Goal: Information Seeking & Learning: Learn about a topic

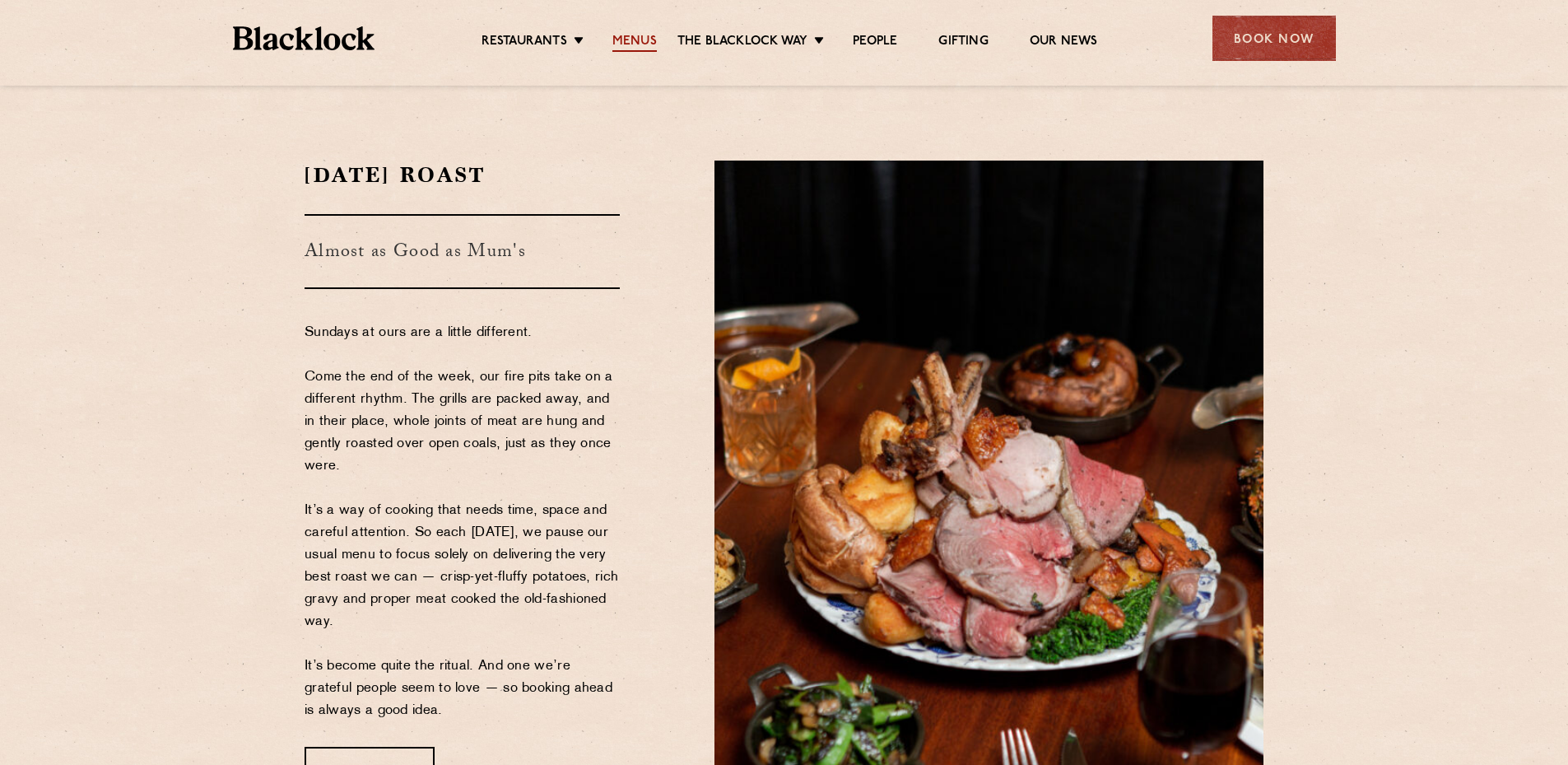
click at [629, 36] on link "Menus" at bounding box center [634, 43] width 44 height 18
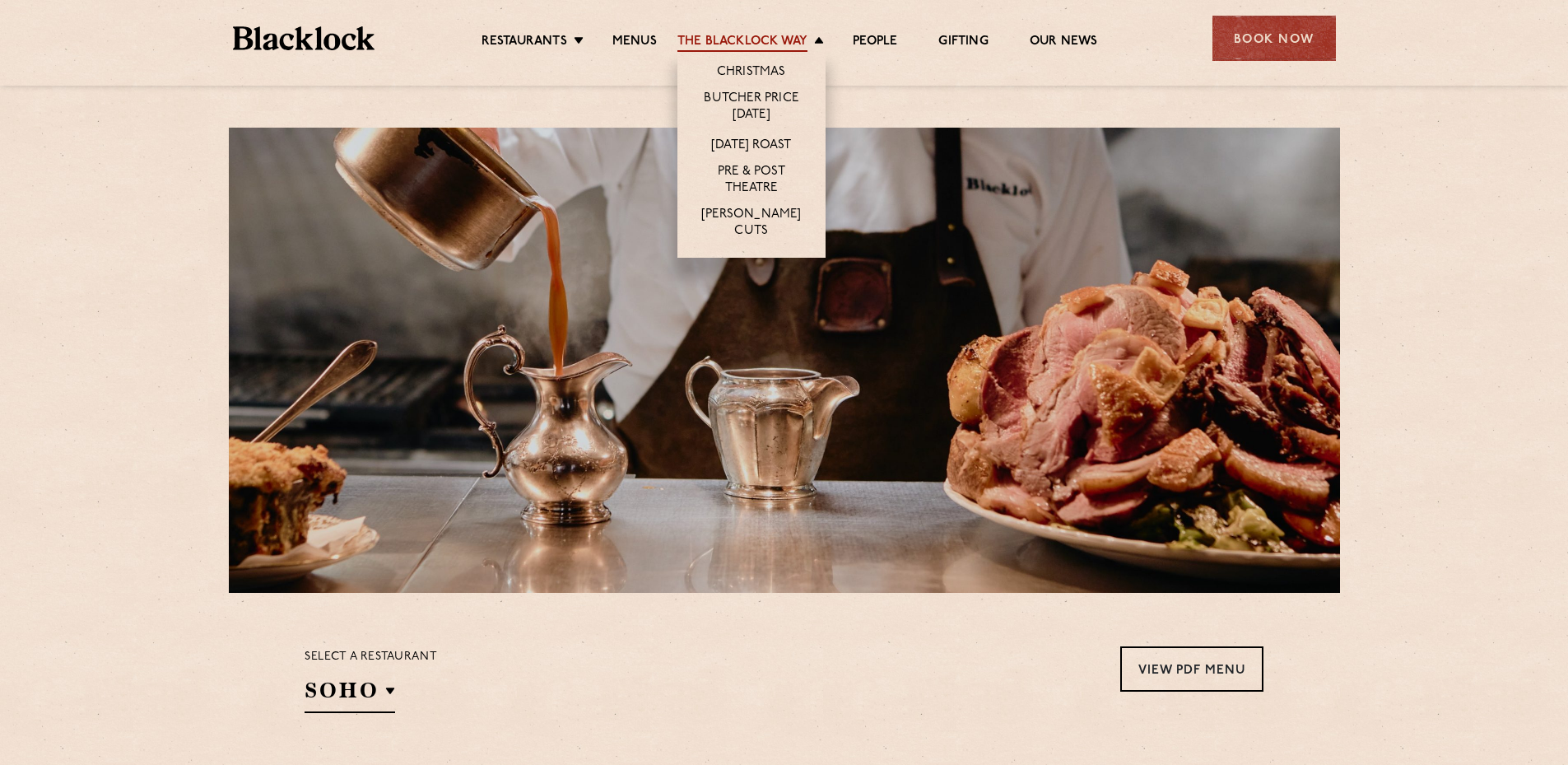
click at [731, 39] on link "The Blacklock Way" at bounding box center [742, 43] width 130 height 18
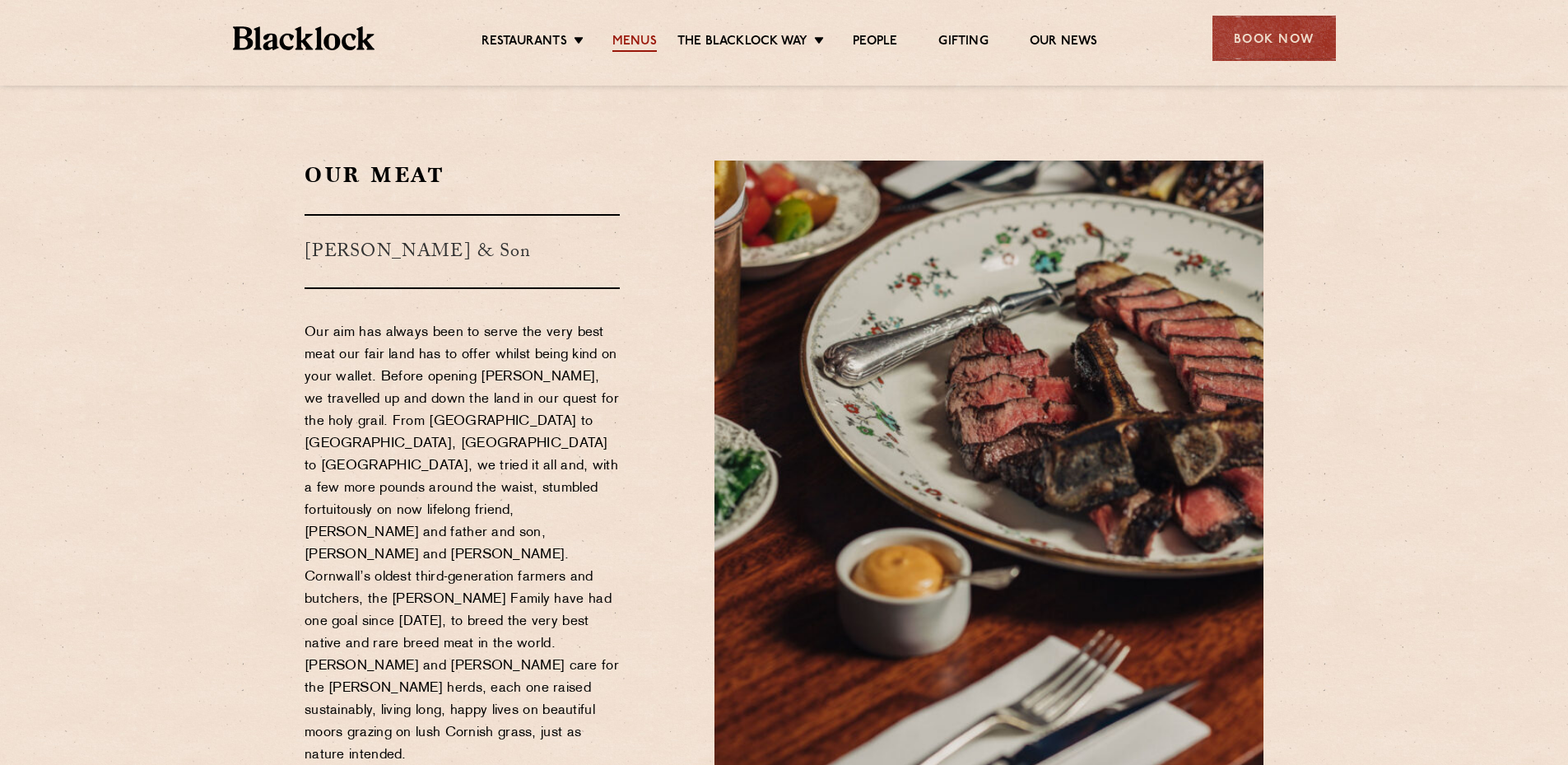
click at [631, 36] on link "Menus" at bounding box center [634, 43] width 44 height 18
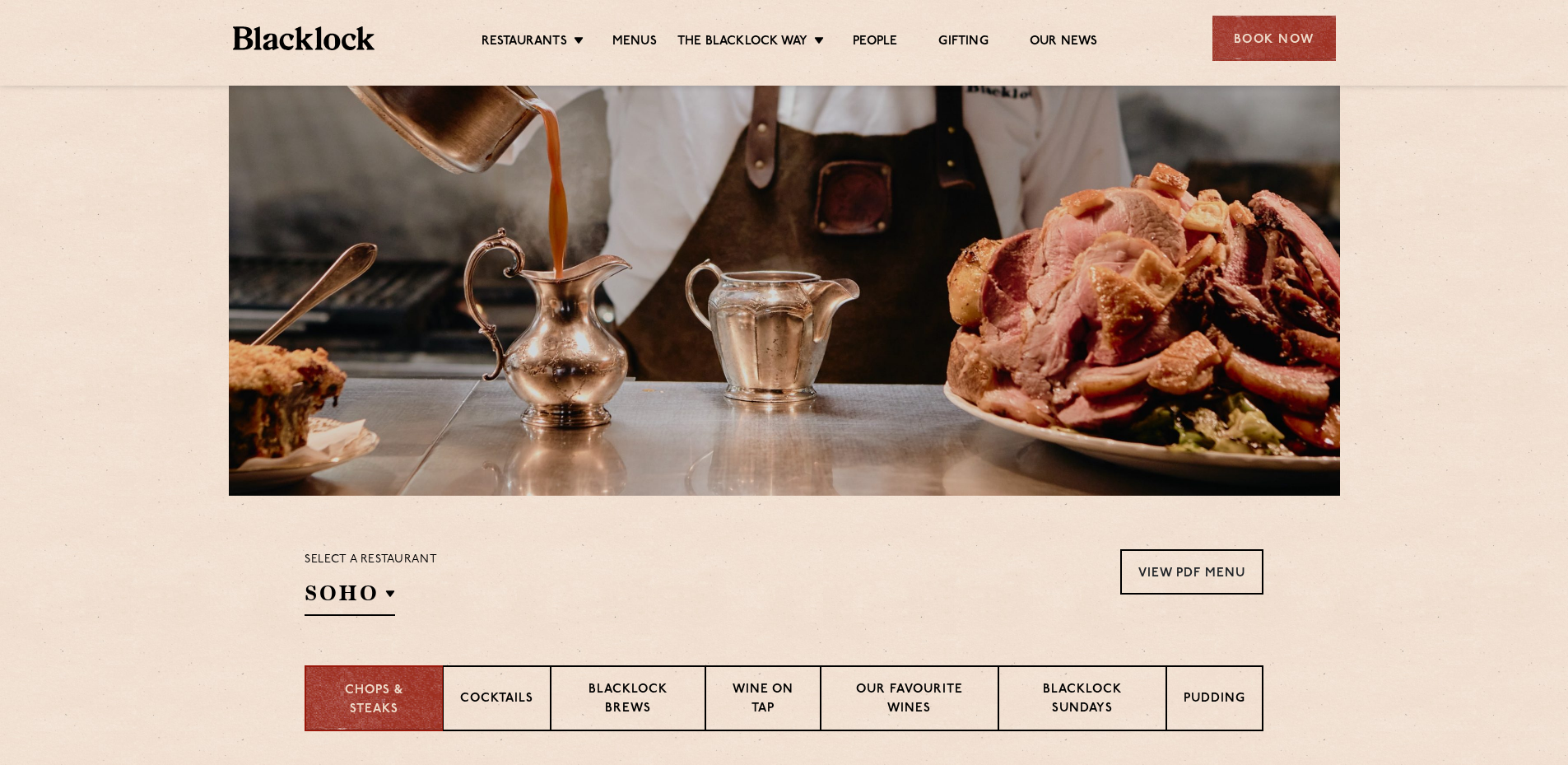
scroll to position [329, 0]
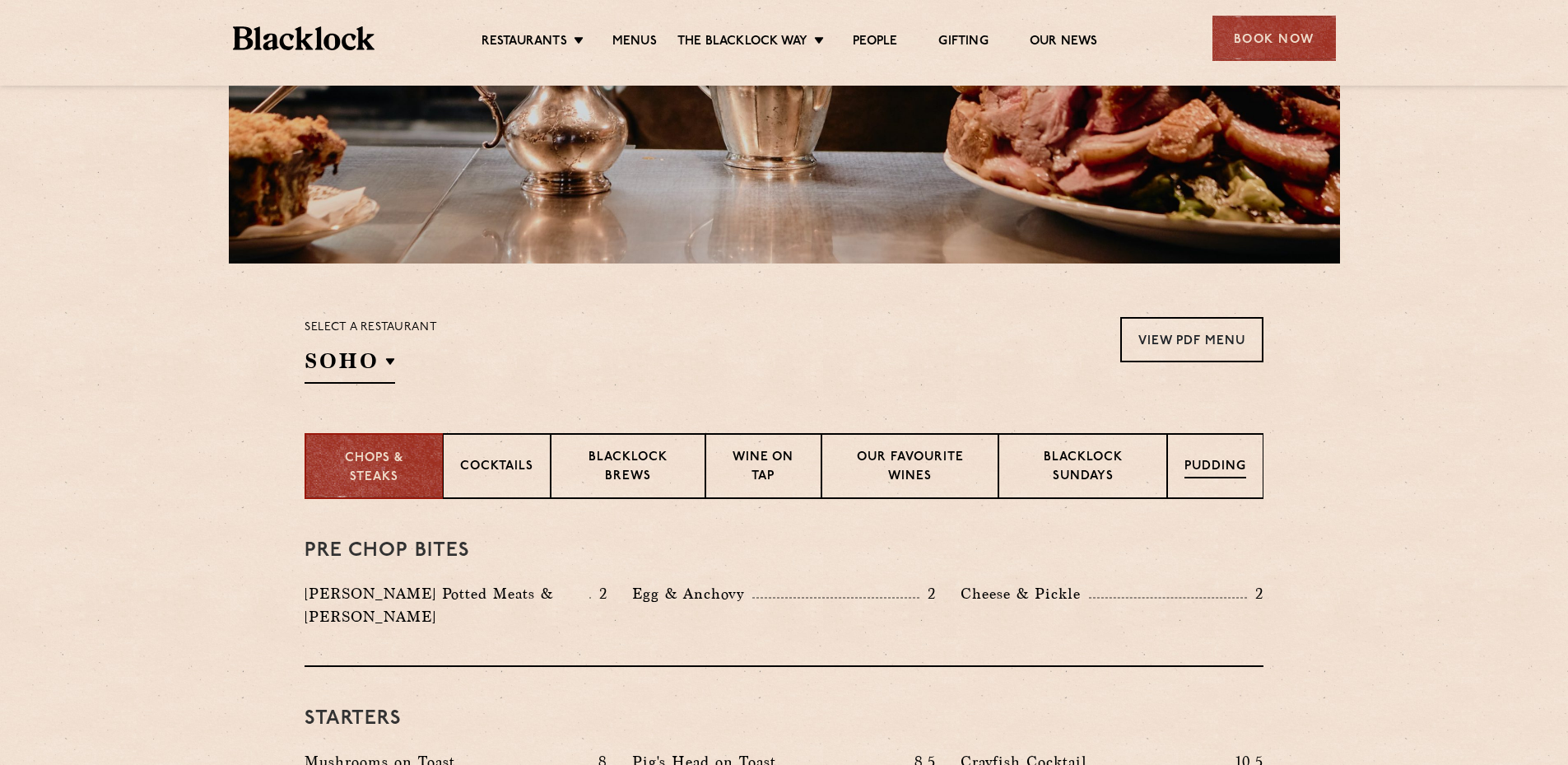
click at [1197, 461] on p "Pudding" at bounding box center [1215, 468] width 62 height 20
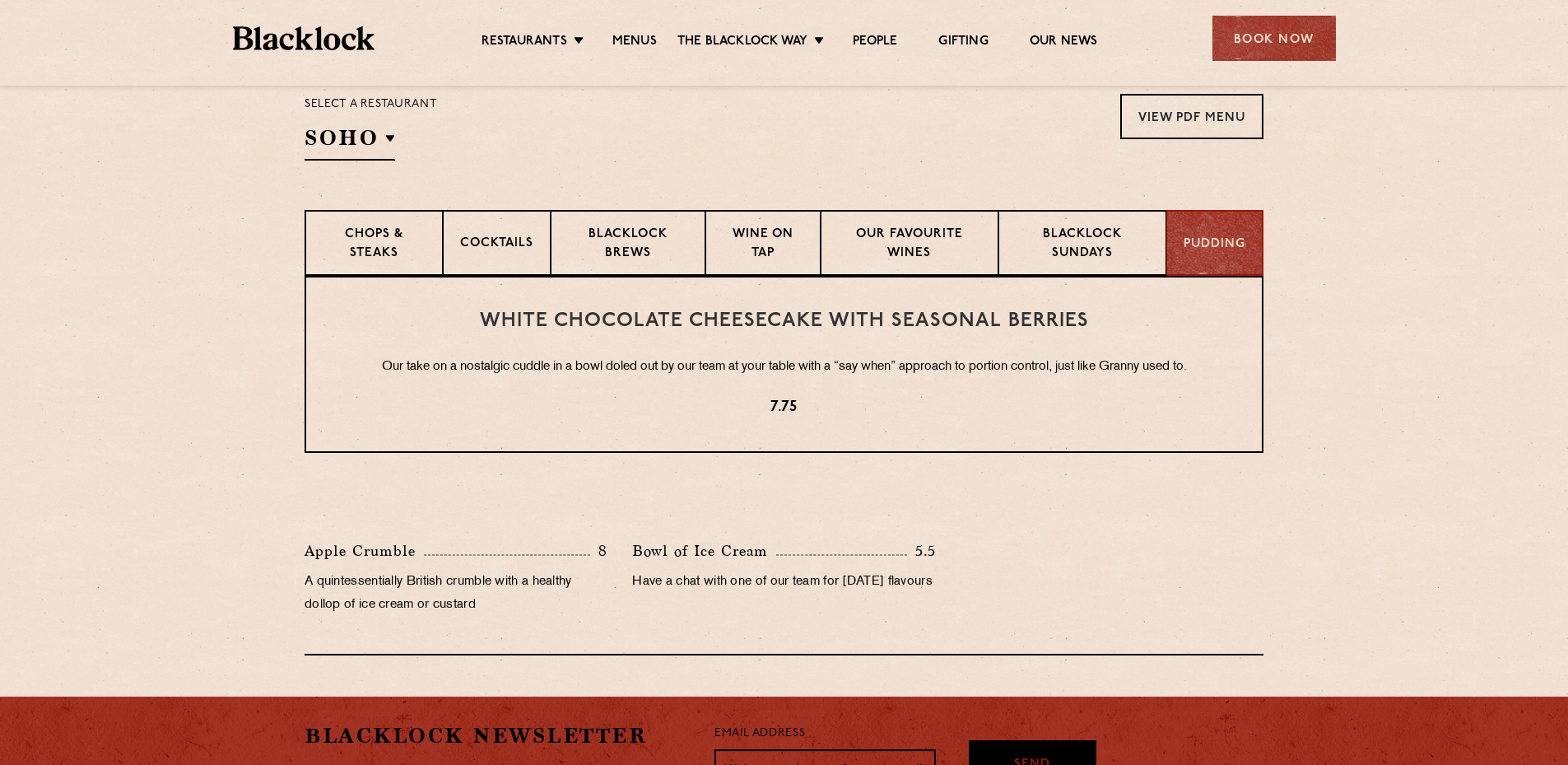
scroll to position [576, 0]
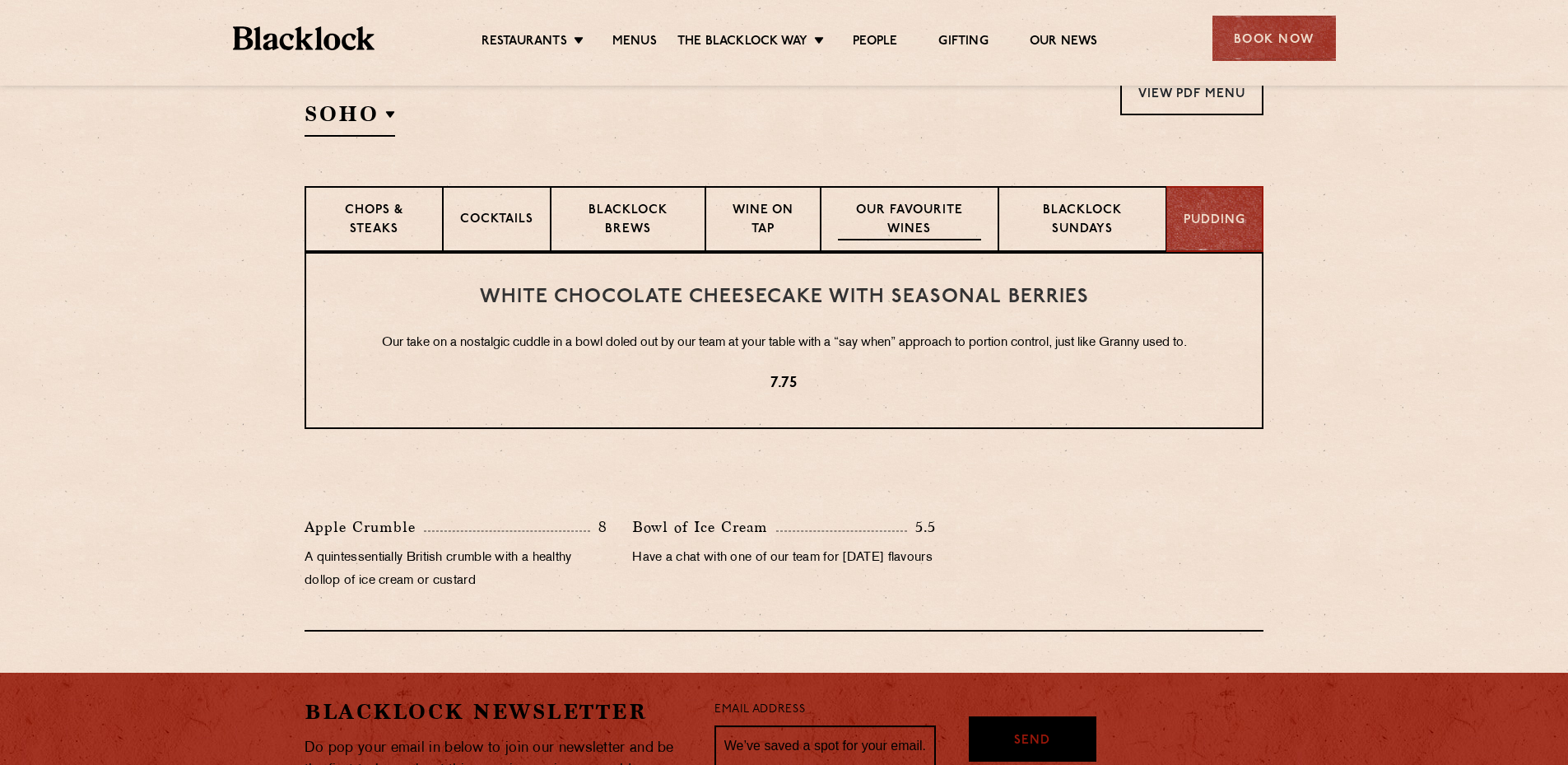
click at [903, 216] on p "Our favourite wines" at bounding box center [909, 221] width 142 height 39
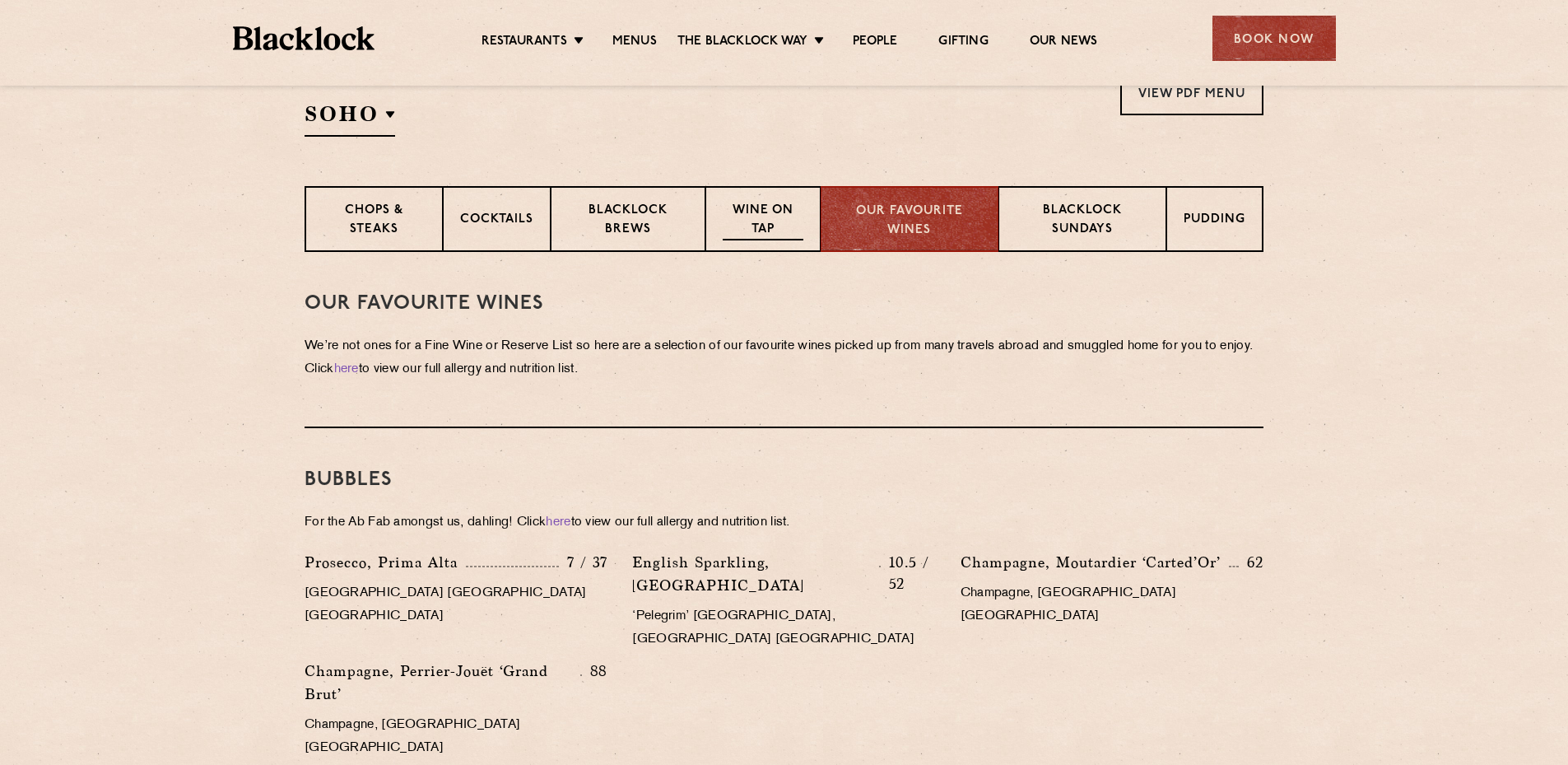
click at [781, 218] on p "Wine on Tap" at bounding box center [763, 221] width 81 height 39
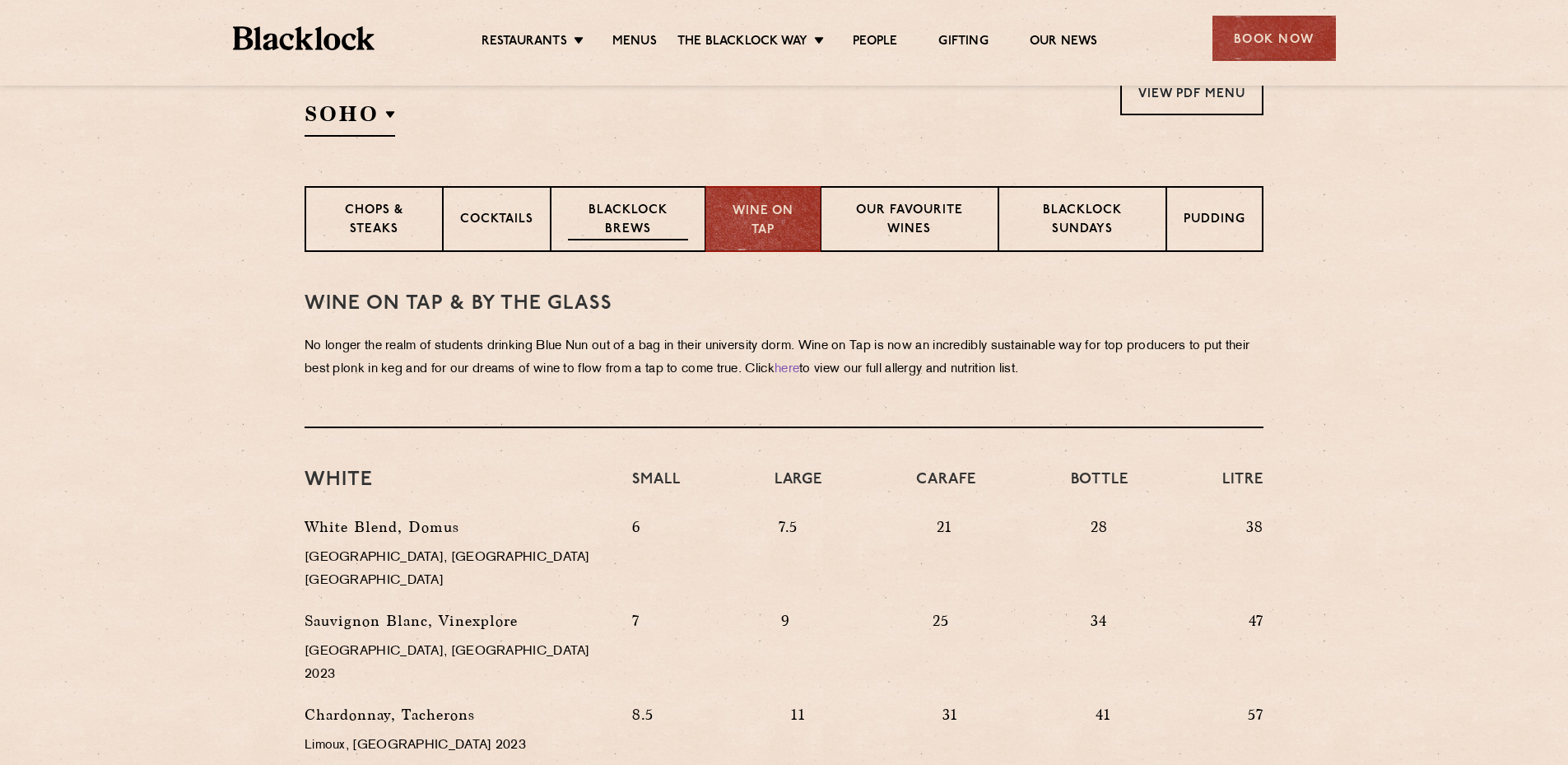
click at [602, 227] on p "Blacklock Brews" at bounding box center [628, 221] width 120 height 39
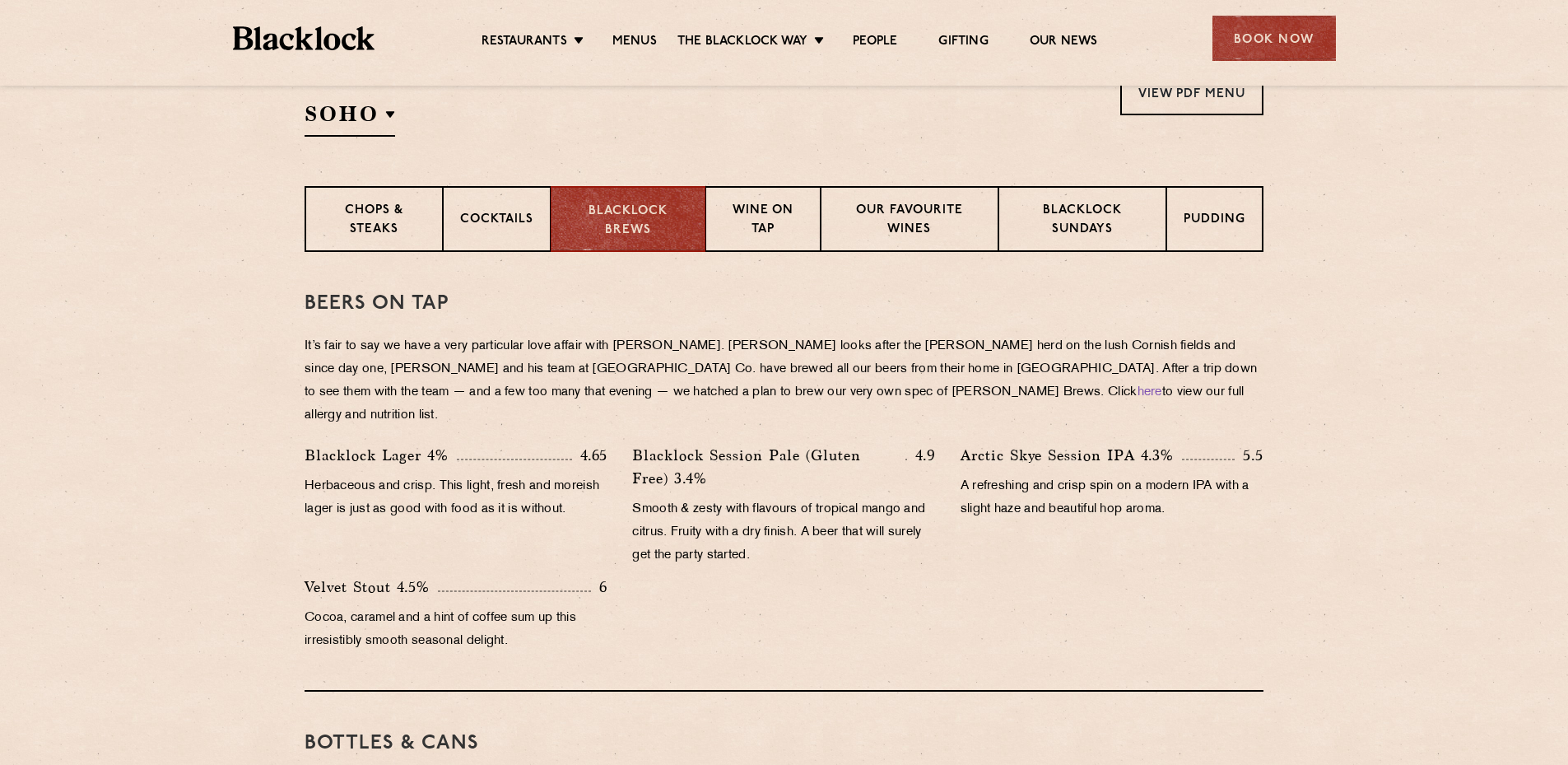
scroll to position [494, 0]
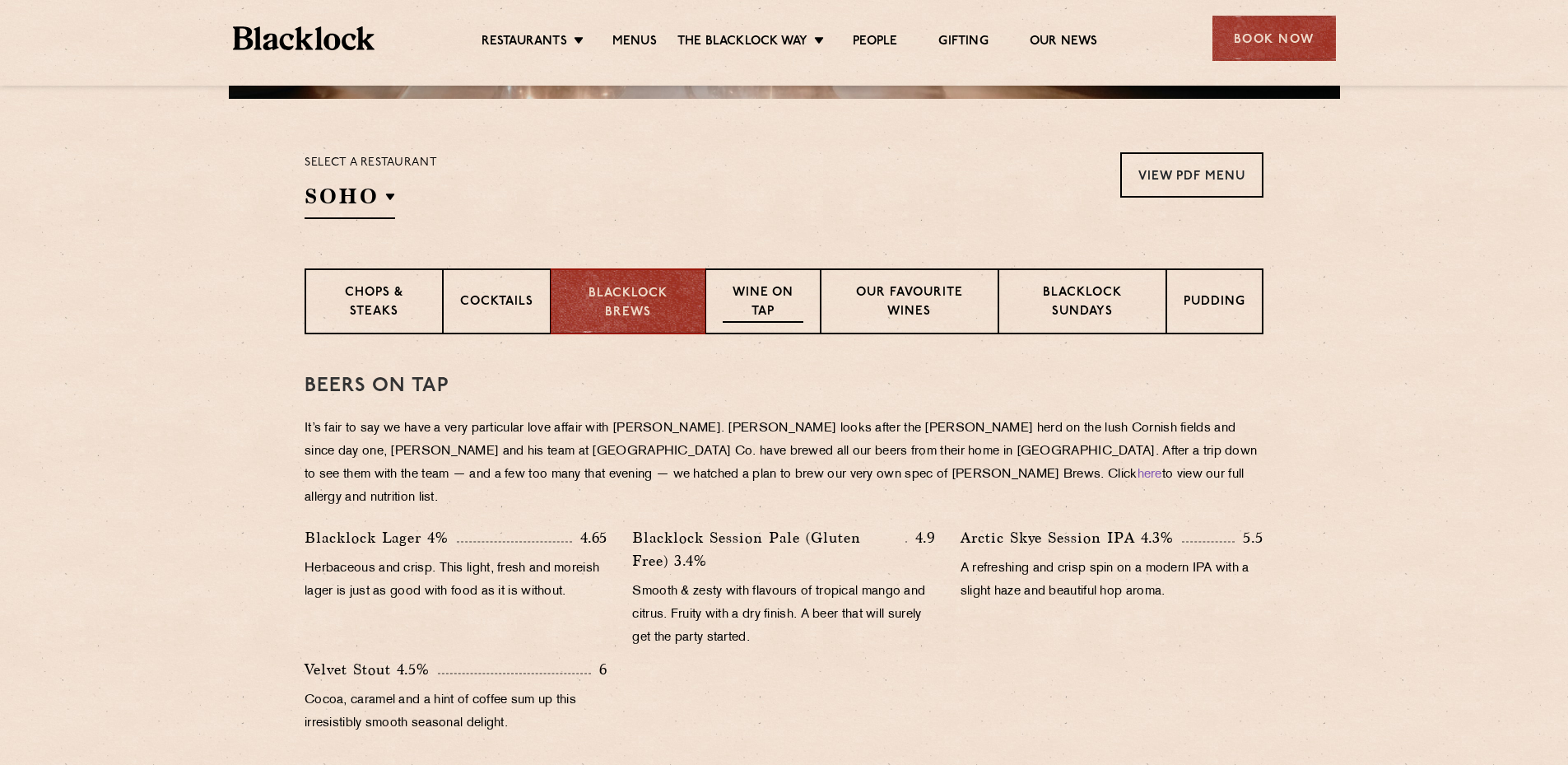
click at [767, 298] on p "Wine on Tap" at bounding box center [763, 303] width 81 height 39
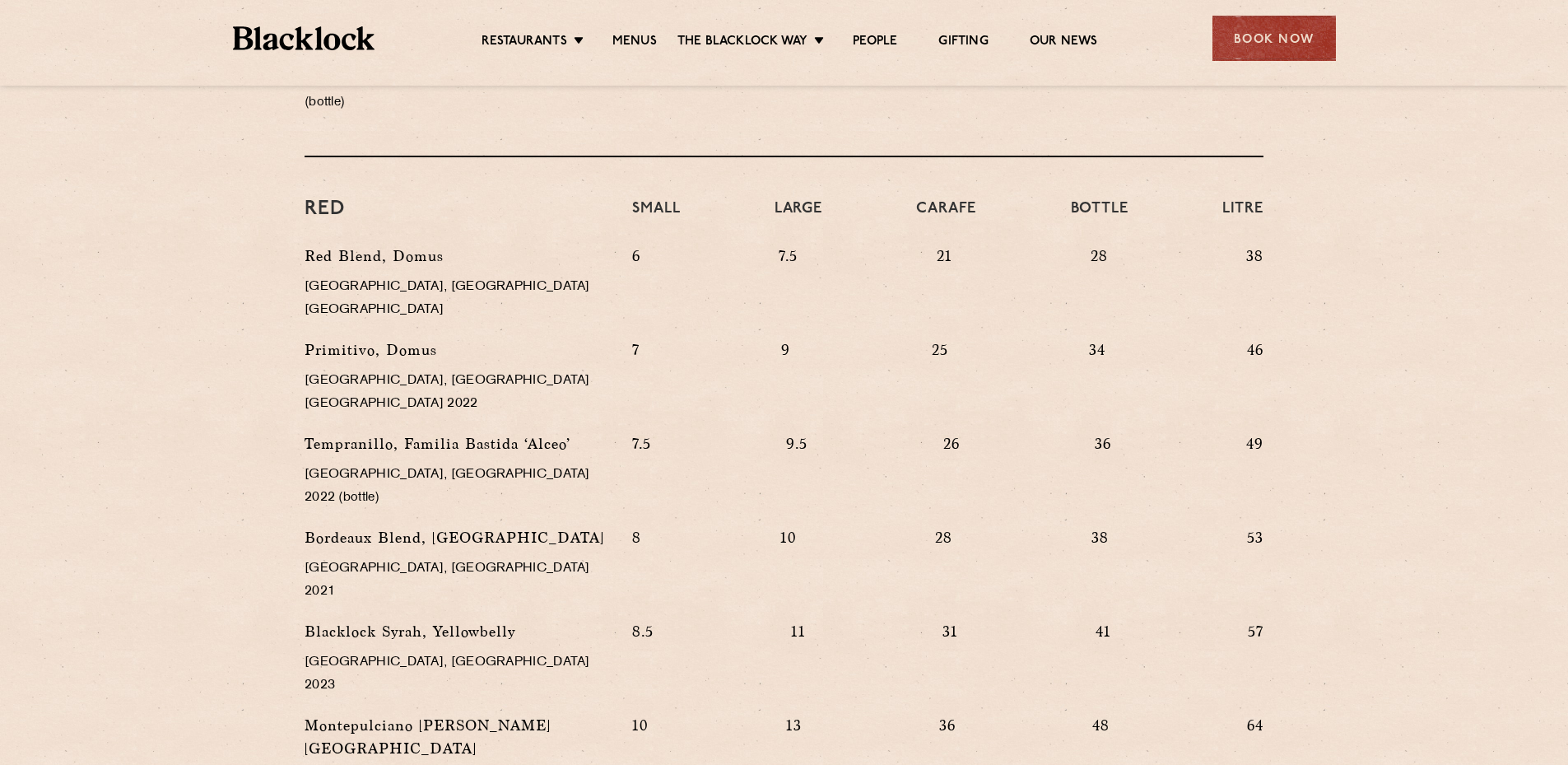
scroll to position [1481, 0]
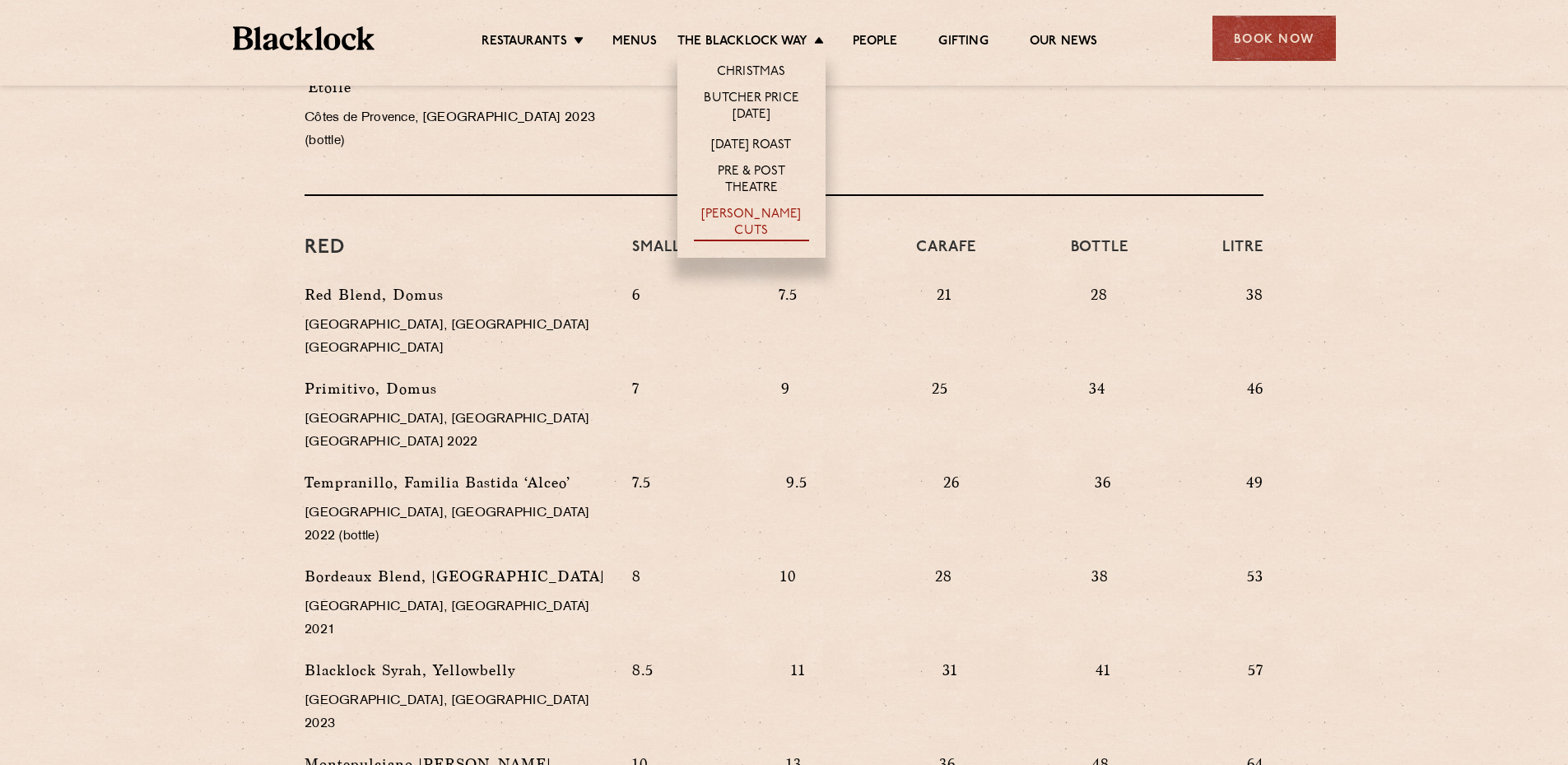
click at [758, 212] on link "[PERSON_NAME] Cuts" at bounding box center [751, 224] width 115 height 35
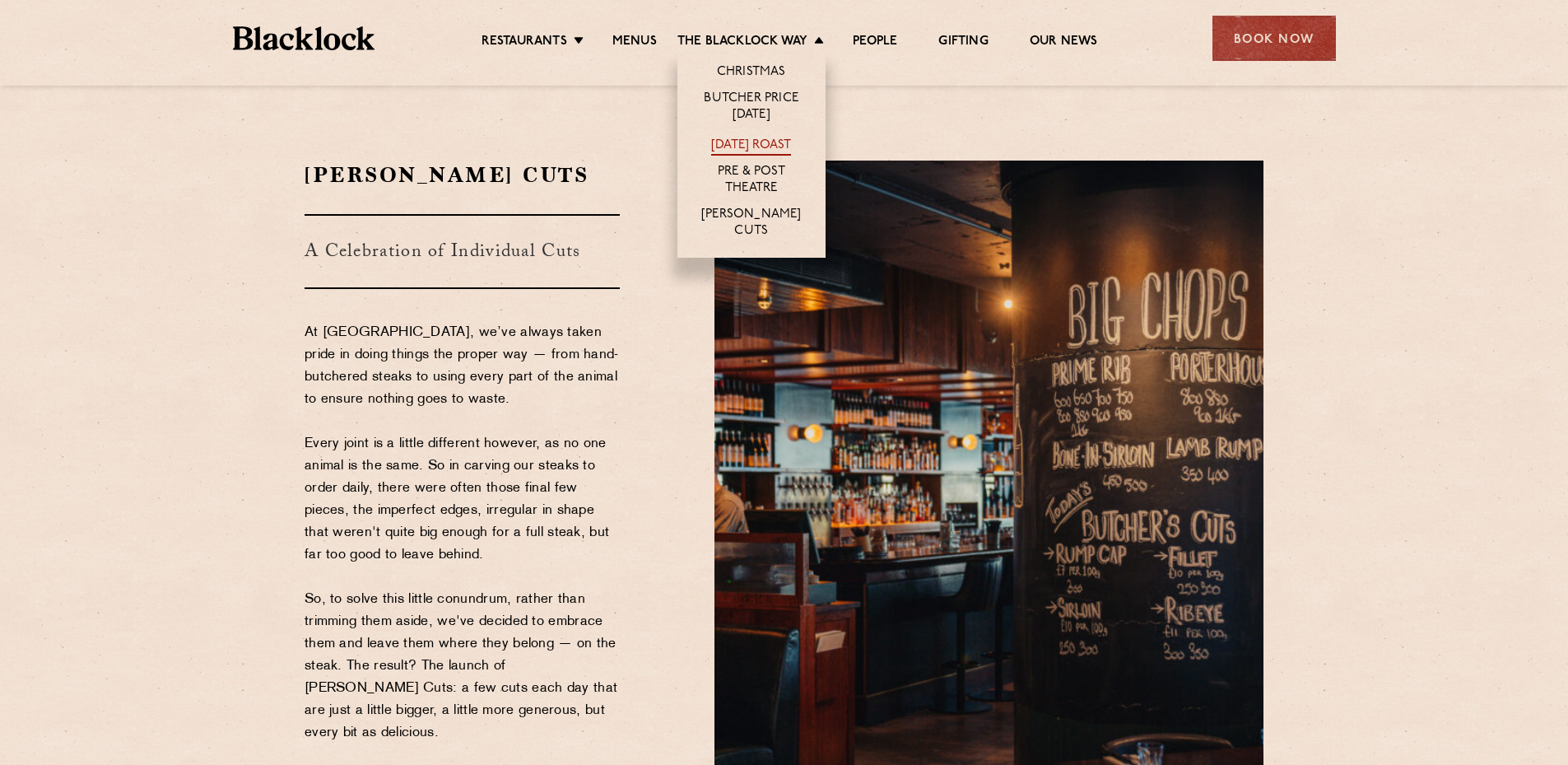
click at [740, 147] on link "[DATE] Roast" at bounding box center [751, 147] width 80 height 18
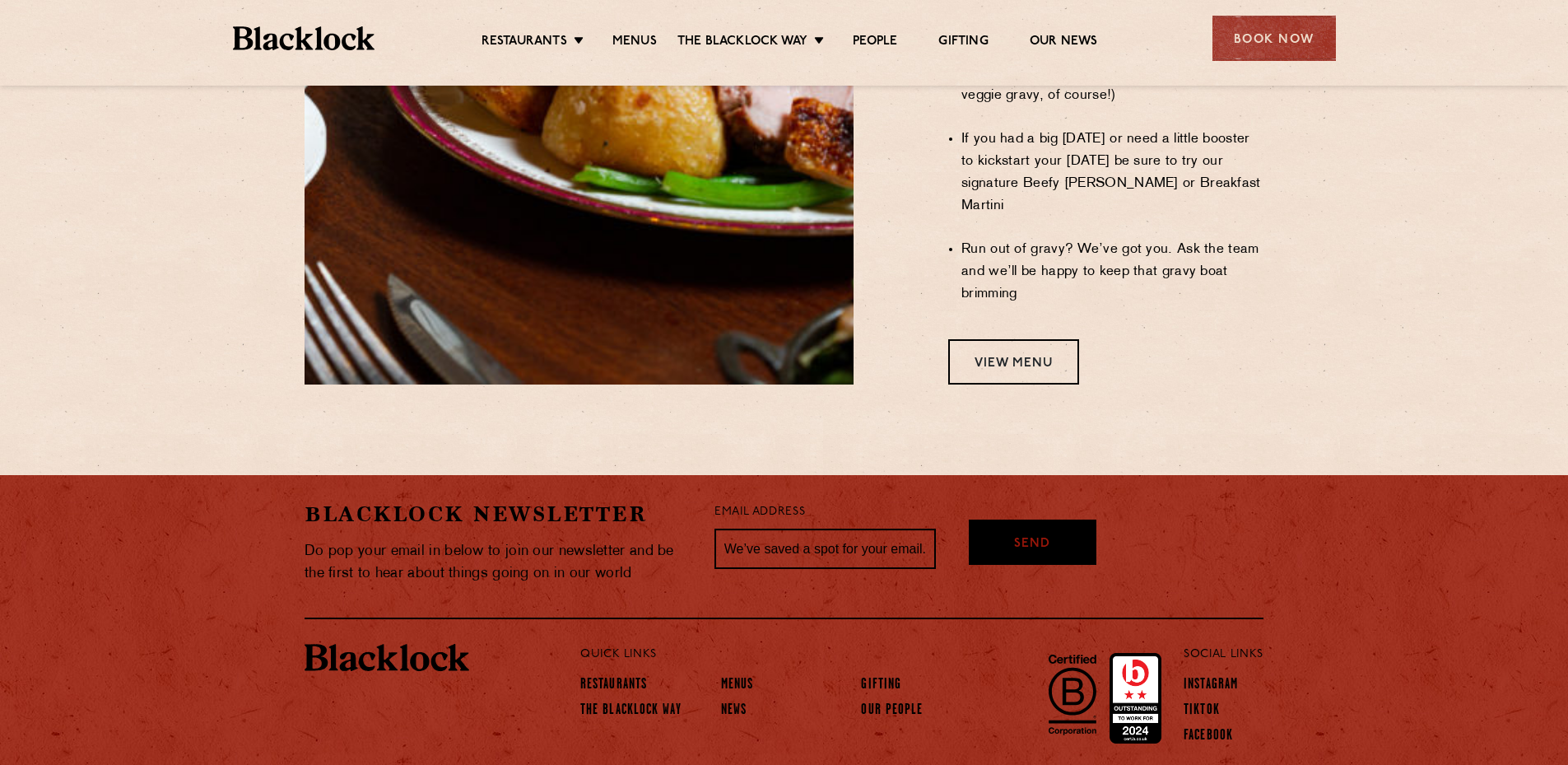
scroll to position [1496, 0]
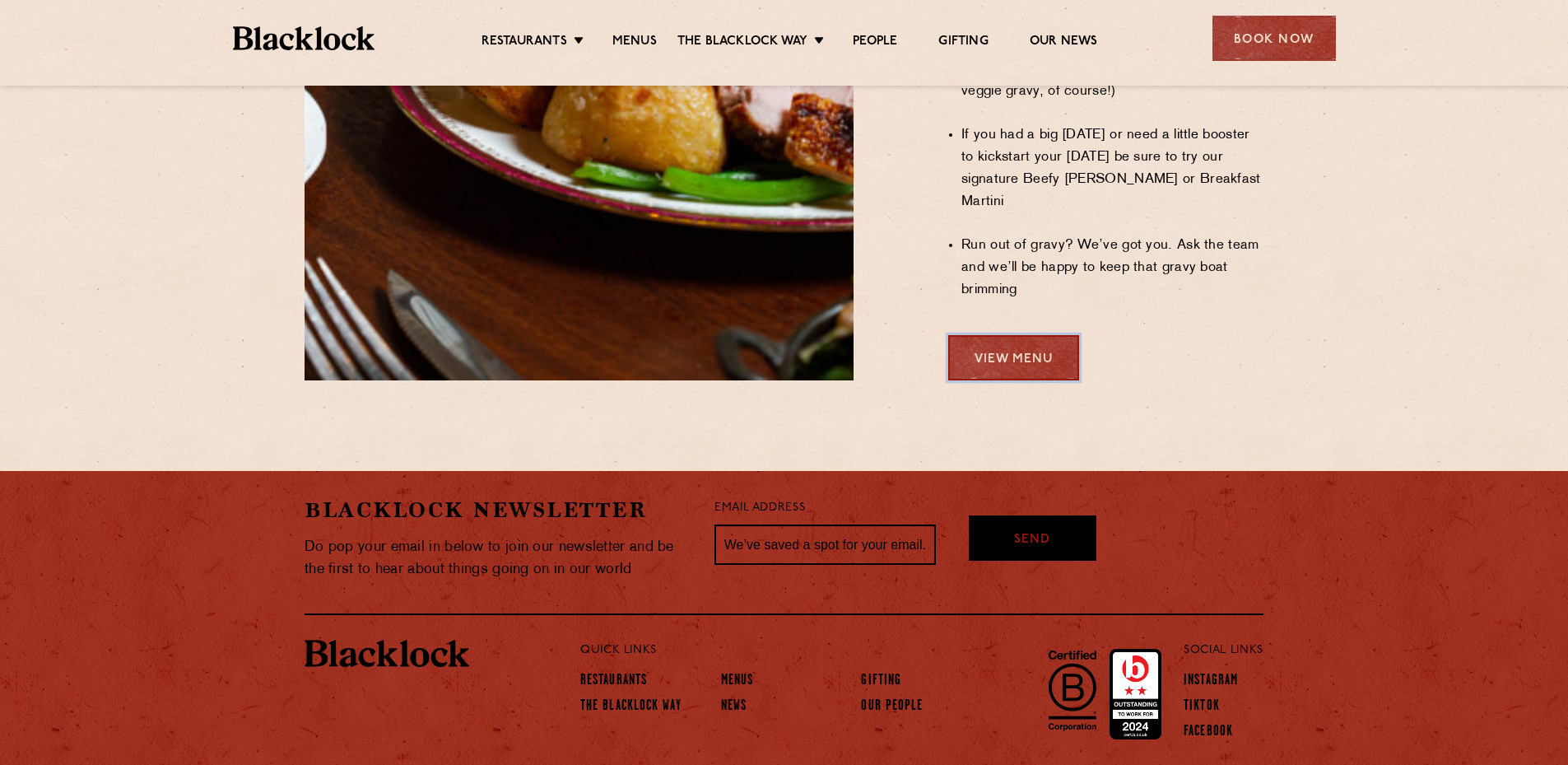
click at [1004, 335] on link "View Menu" at bounding box center [1014, 357] width 131 height 45
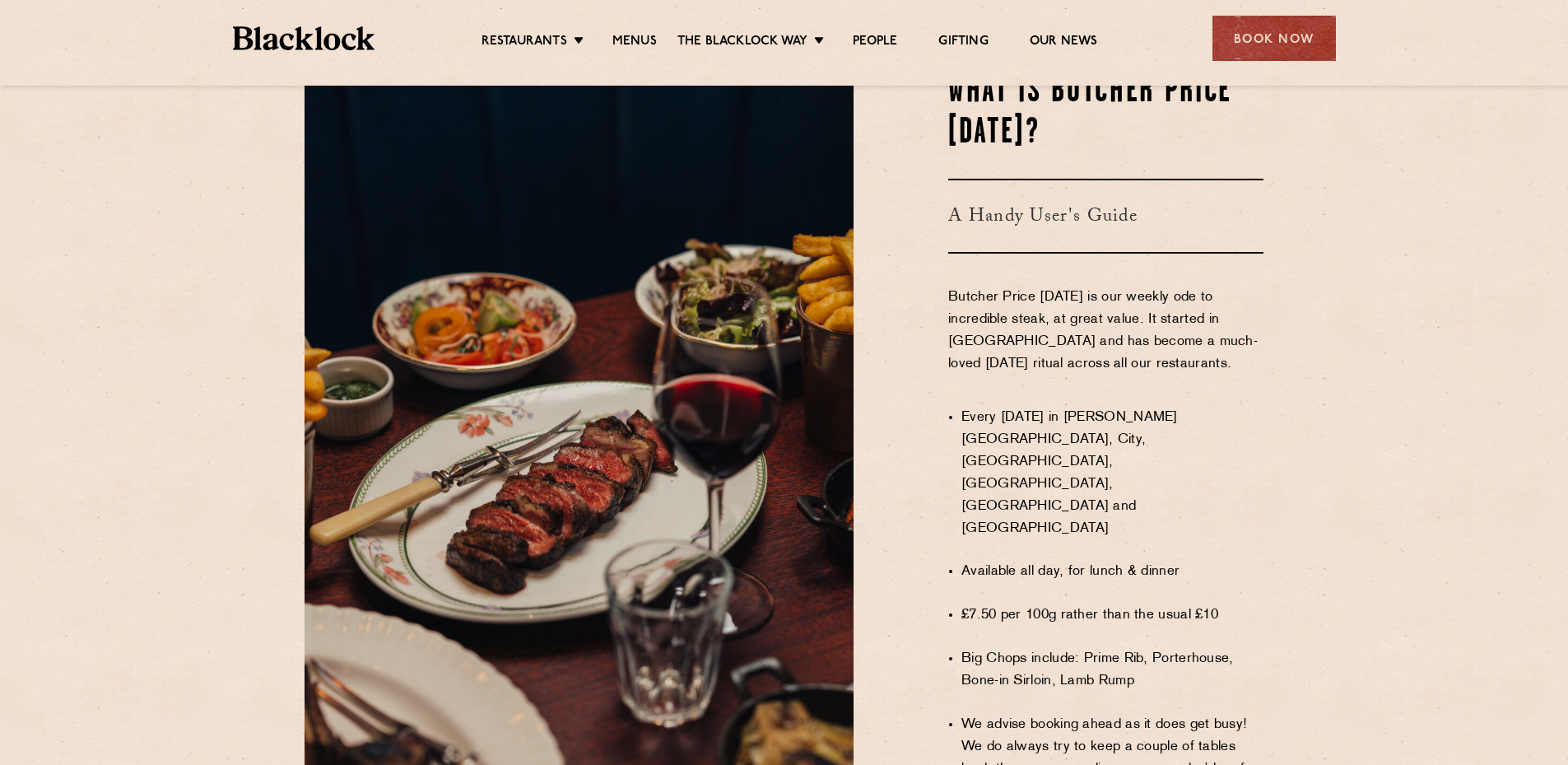
scroll to position [329, 0]
